Goal: Information Seeking & Learning: Learn about a topic

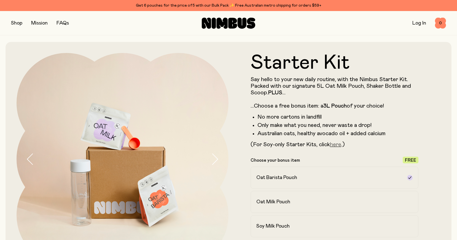
click at [336, 145] on link "here" at bounding box center [335, 145] width 11 height 6
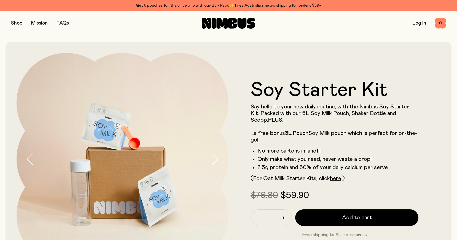
click at [67, 24] on link "FAQs" at bounding box center [63, 23] width 12 height 5
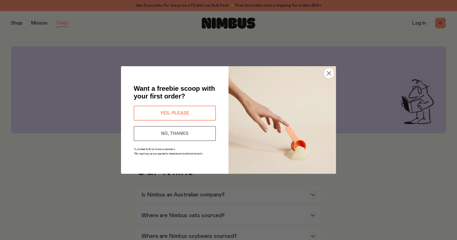
click at [174, 133] on button "NO, THANKS" at bounding box center [175, 133] width 82 height 15
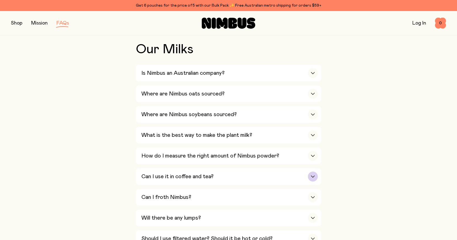
scroll to position [138, 0]
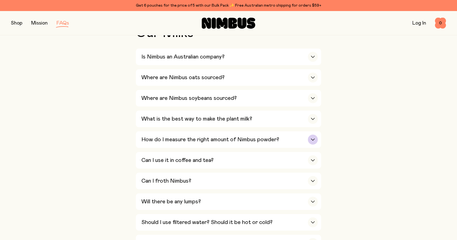
click at [313, 139] on icon "button" at bounding box center [313, 140] width 4 height 2
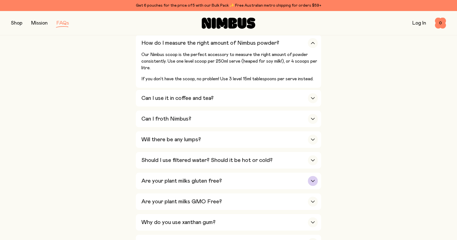
scroll to position [248, 0]
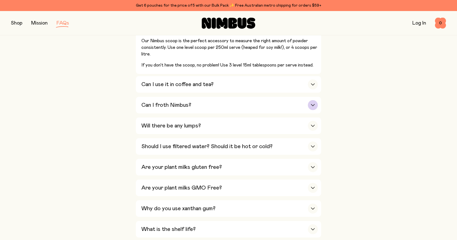
click at [311, 103] on div "button" at bounding box center [313, 105] width 10 height 10
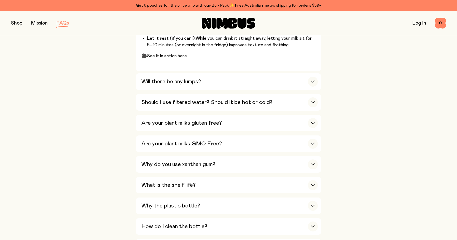
scroll to position [441, 0]
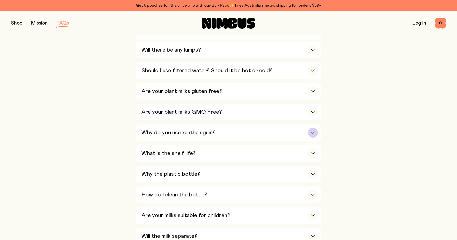
click at [315, 128] on div "button" at bounding box center [313, 133] width 10 height 10
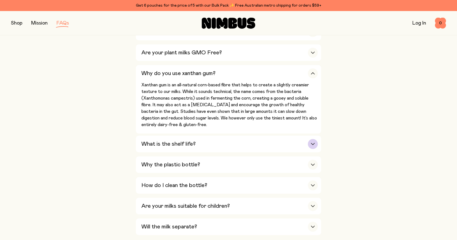
scroll to position [359, 0]
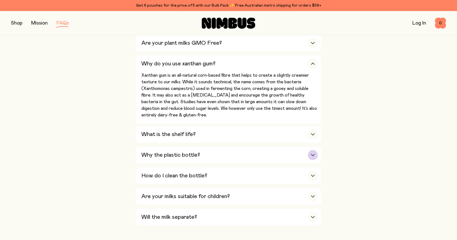
click at [313, 154] on icon "button" at bounding box center [313, 155] width 4 height 2
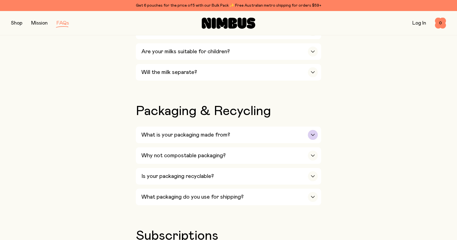
scroll to position [635, 0]
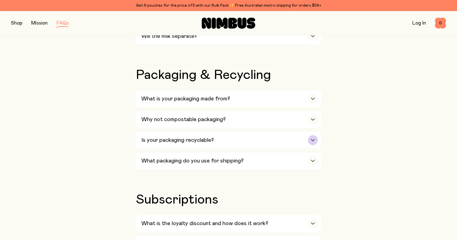
click at [312, 139] on icon "button" at bounding box center [313, 140] width 4 height 2
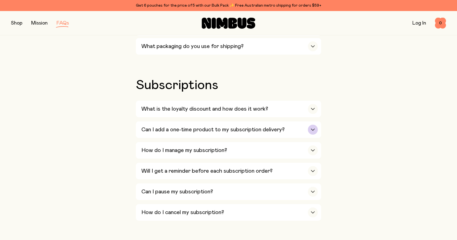
scroll to position [1021, 0]
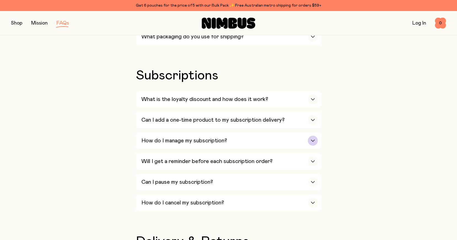
click at [313, 140] on icon "button" at bounding box center [313, 141] width 4 height 2
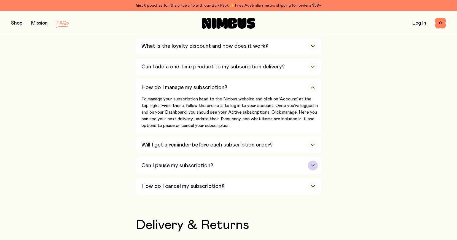
scroll to position [1104, 0]
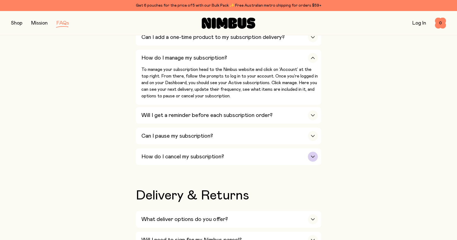
click at [313, 156] on icon "button" at bounding box center [313, 157] width 3 height 2
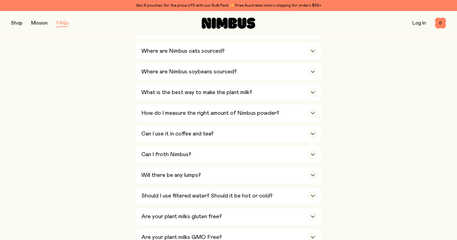
scroll to position [110, 0]
